Goal: Navigation & Orientation: Find specific page/section

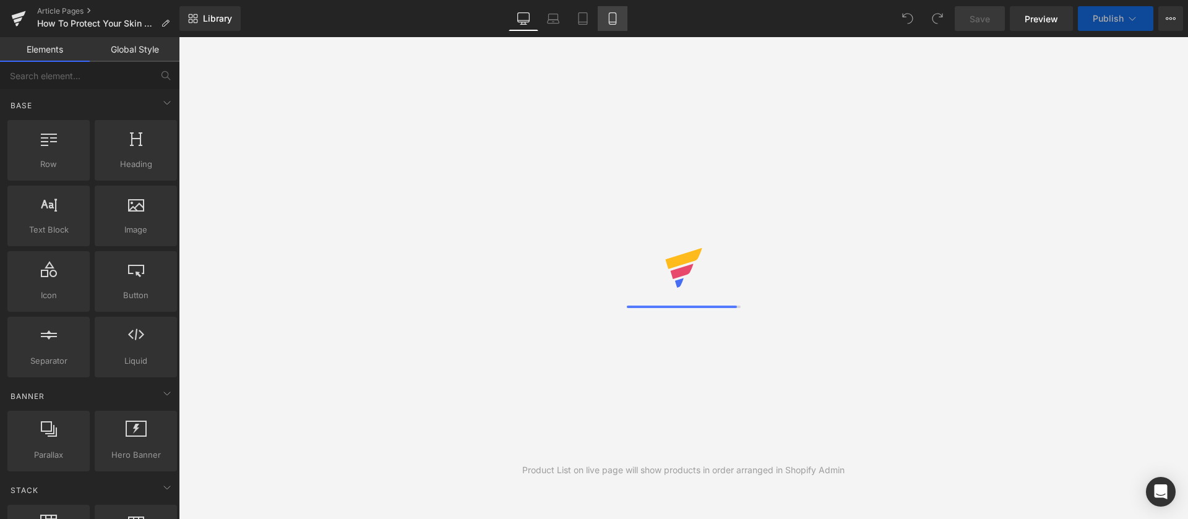
click at [611, 21] on icon at bounding box center [612, 18] width 12 height 12
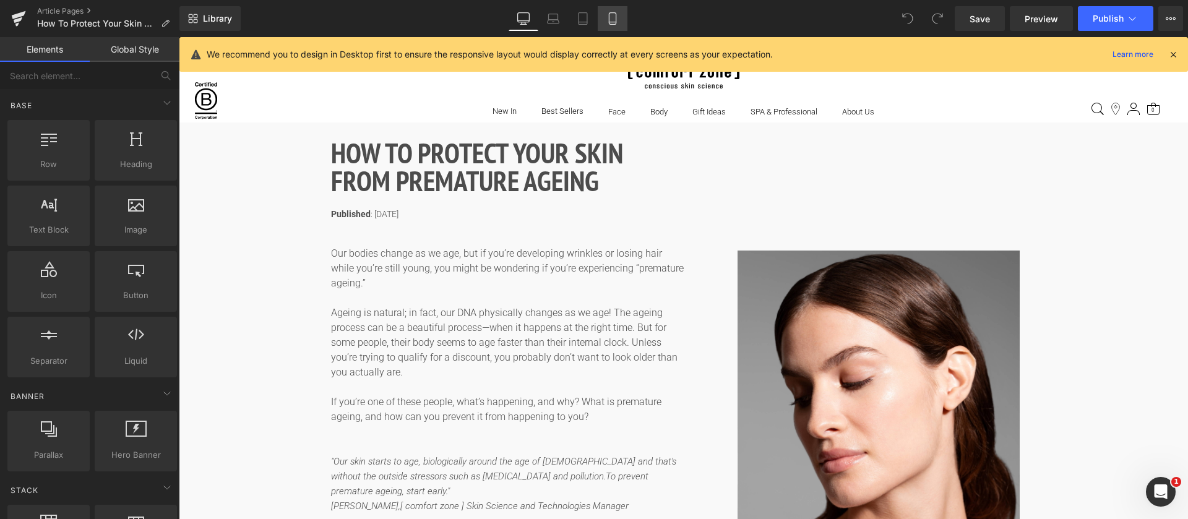
click at [607, 19] on icon at bounding box center [612, 18] width 12 height 12
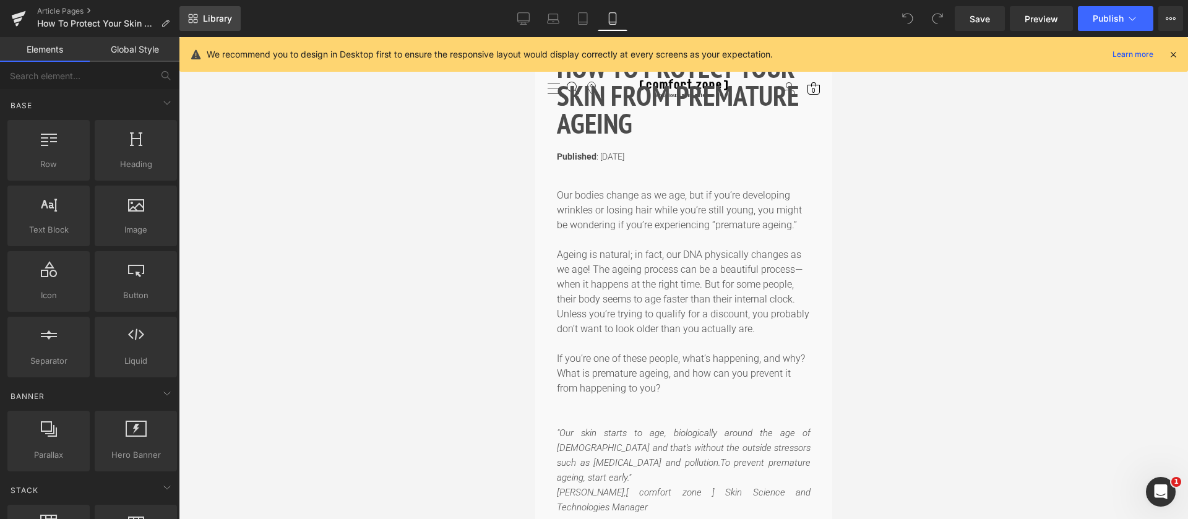
click at [203, 25] on link "Library" at bounding box center [209, 18] width 61 height 25
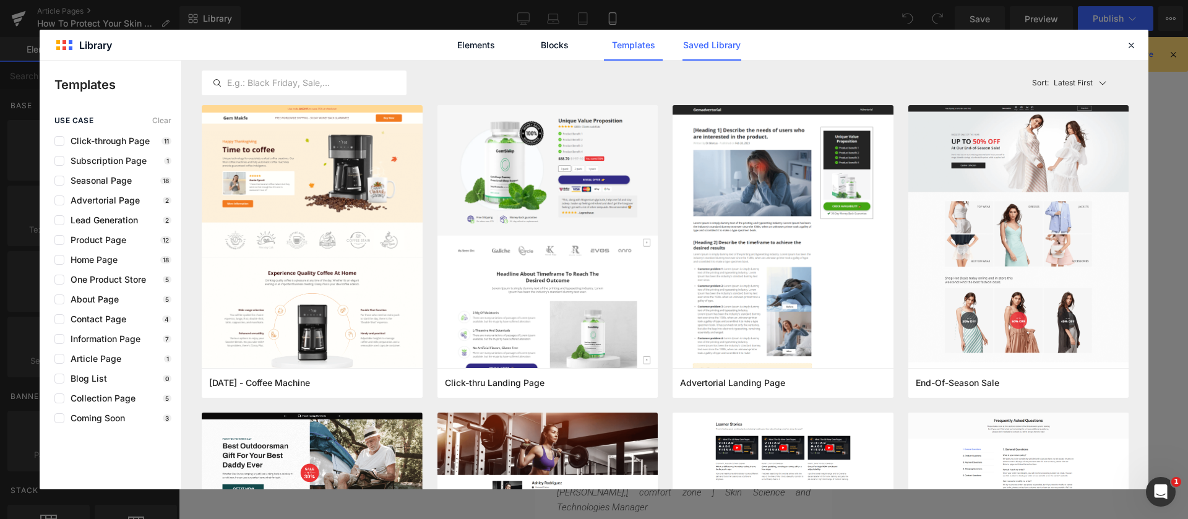
click at [726, 33] on link "Saved Library" at bounding box center [711, 45] width 59 height 31
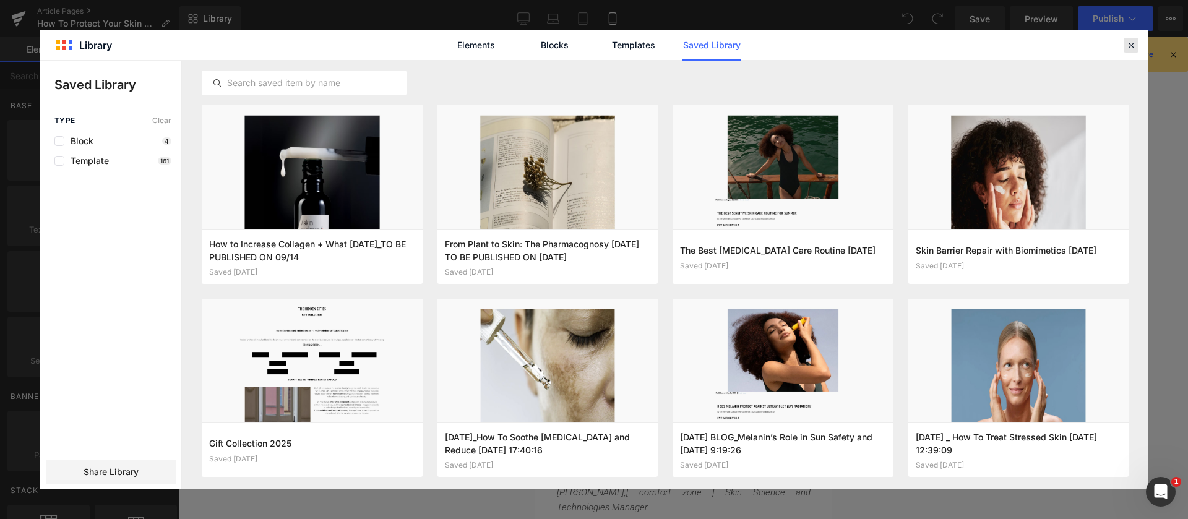
click at [1130, 43] on icon at bounding box center [1130, 45] width 11 height 11
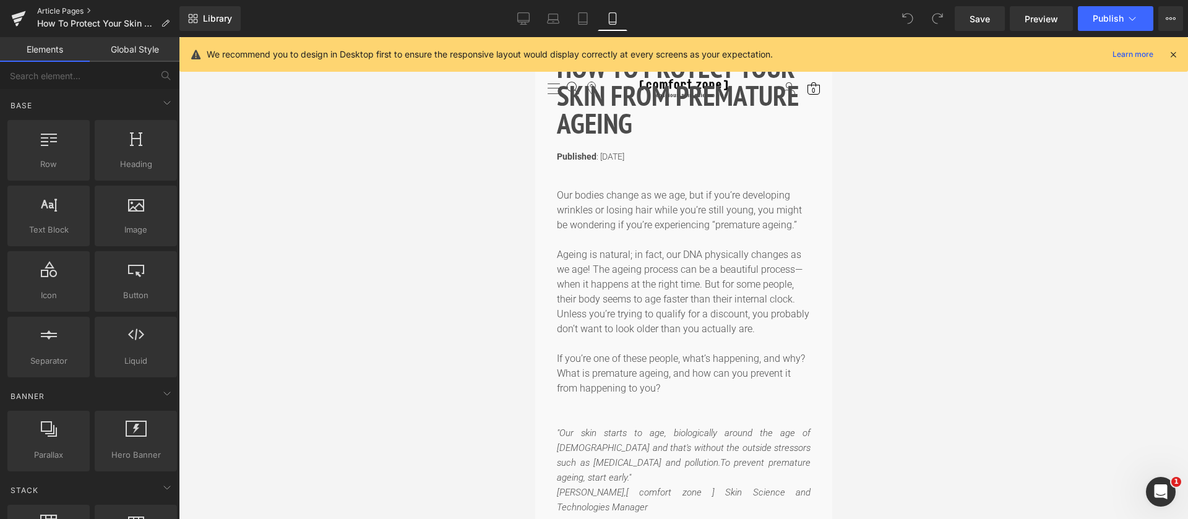
click at [60, 9] on link "Article Pages" at bounding box center [108, 11] width 142 height 10
